Goal: Communication & Community: Share content

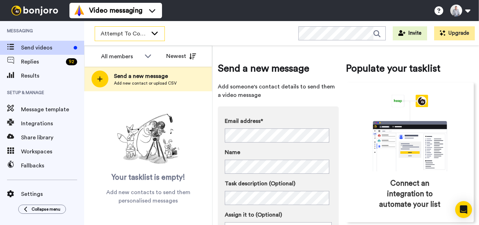
click at [149, 30] on div "Attempt To Contact 3" at bounding box center [129, 34] width 69 height 14
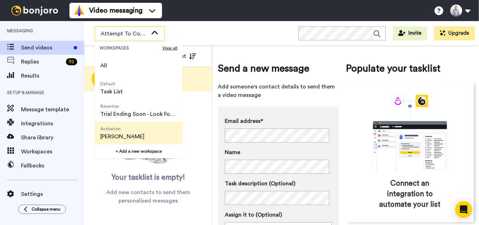
click at [123, 134] on span "[PERSON_NAME]" at bounding box center [122, 136] width 44 height 8
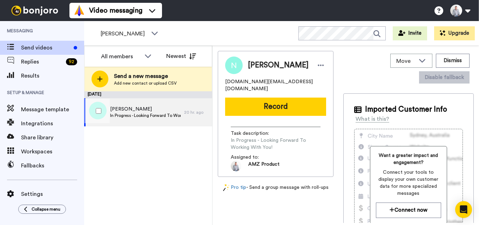
click at [141, 121] on div "[PERSON_NAME] In Progress - Looking Forward To Working With You!" at bounding box center [134, 112] width 100 height 28
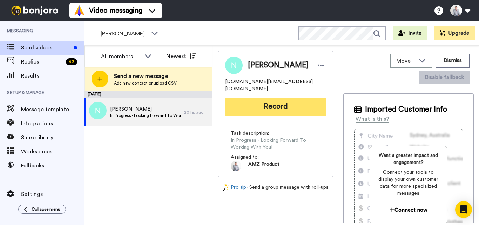
click at [287, 103] on button "Record" at bounding box center [275, 106] width 101 height 18
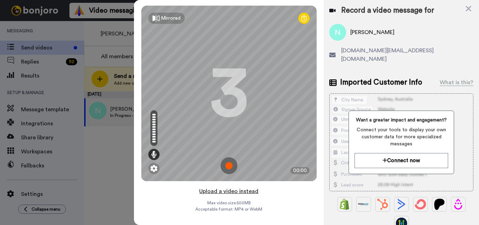
click at [234, 193] on button "Upload a video instead" at bounding box center [228, 190] width 63 height 9
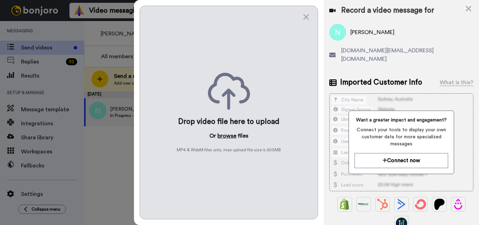
click at [229, 136] on button "browse" at bounding box center [226, 135] width 19 height 8
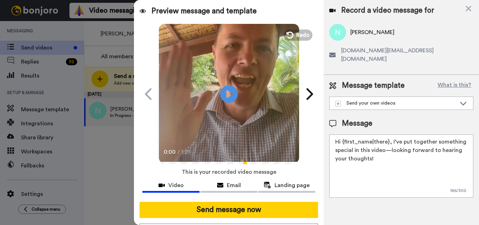
drag, startPoint x: 387, startPoint y: 132, endPoint x: 343, endPoint y: 132, distance: 44.2
click at [343, 134] on textarea "Hi {first_name|there}, I’ve put together something special in this video—lookin…" at bounding box center [401, 165] width 144 height 63
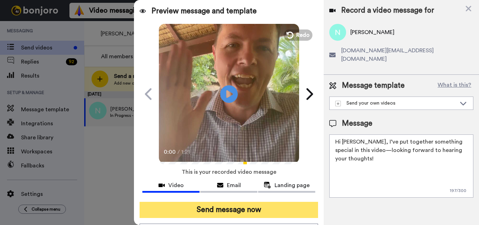
type textarea "Hi [PERSON_NAME], I’ve put together something special in this video—looking for…"
click at [270, 209] on button "Send message now" at bounding box center [228, 210] width 178 height 16
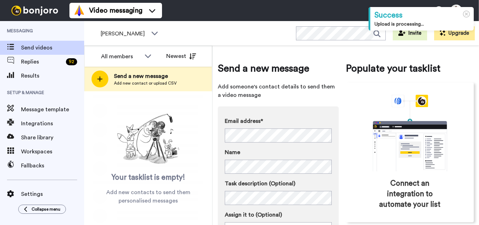
click at [151, 35] on icon at bounding box center [154, 32] width 8 height 7
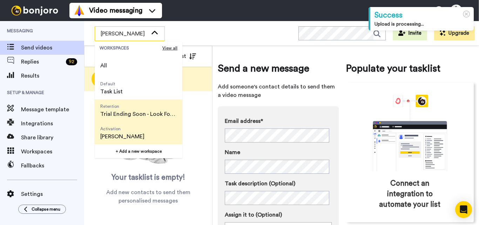
scroll to position [45, 0]
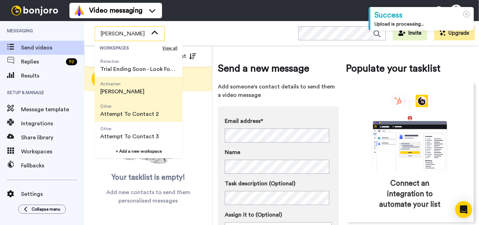
click at [143, 115] on span "Attempt To Contact 2" at bounding box center [129, 114] width 59 height 8
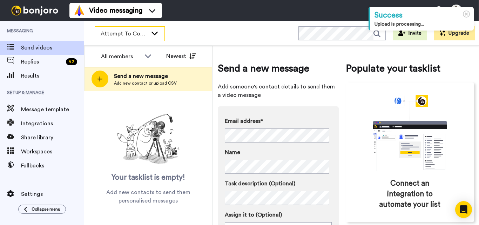
click at [153, 27] on div "Attempt To Contact 2" at bounding box center [129, 34] width 69 height 14
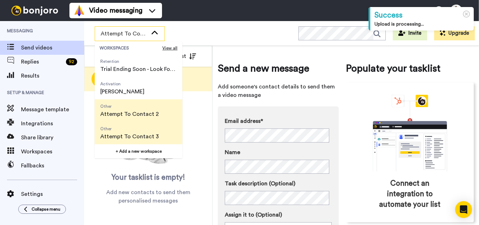
click at [141, 136] on span "Attempt To Contact 3" at bounding box center [129, 136] width 59 height 8
